Goal: Find specific page/section: Find specific page/section

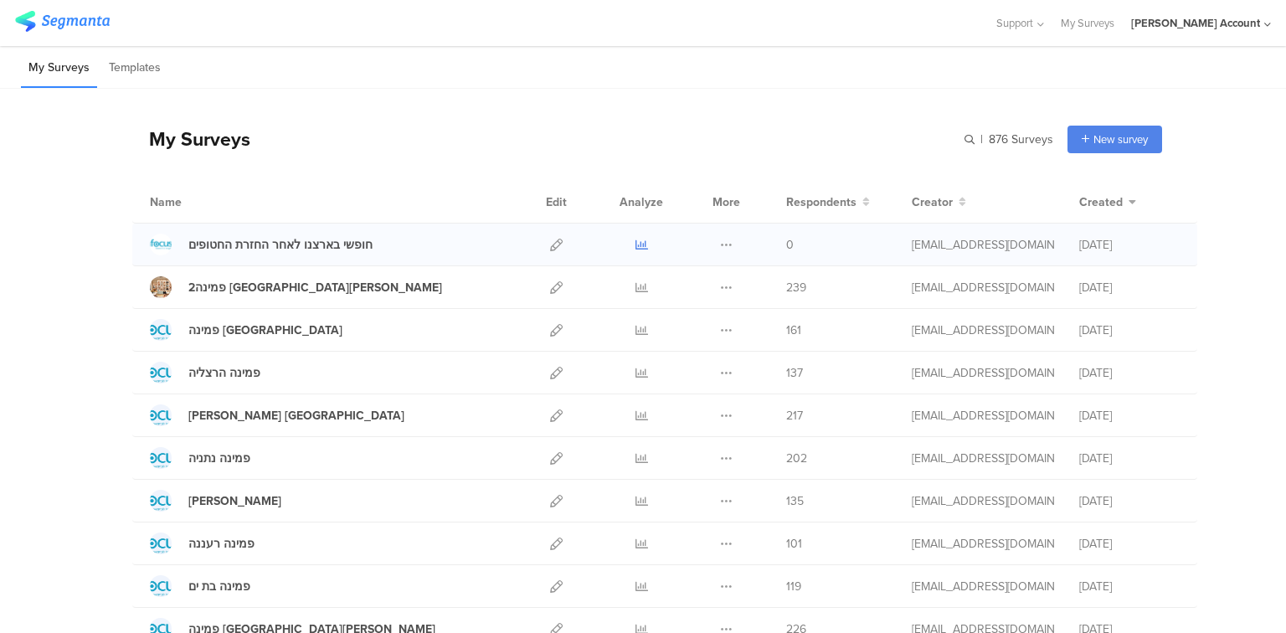
click at [639, 250] on icon at bounding box center [642, 245] width 13 height 13
